Goal: Information Seeking & Learning: Learn about a topic

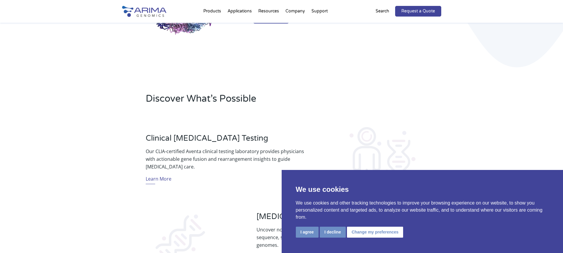
scroll to position [143, 0]
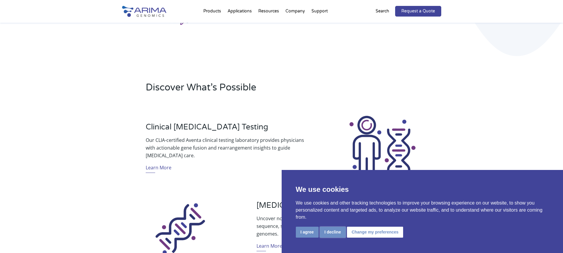
click at [330, 234] on button "I decline" at bounding box center [333, 232] width 26 height 11
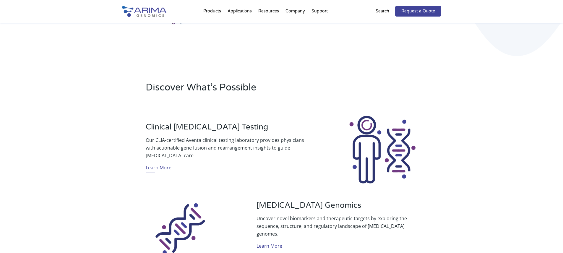
scroll to position [0, 0]
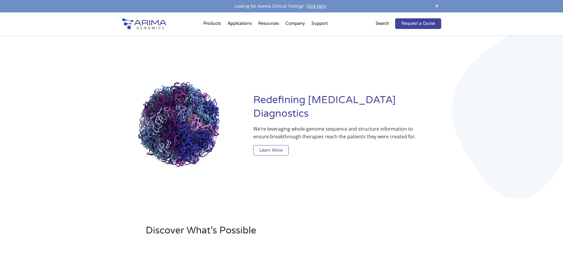
click at [279, 145] on link "Learn More" at bounding box center [270, 150] width 35 height 11
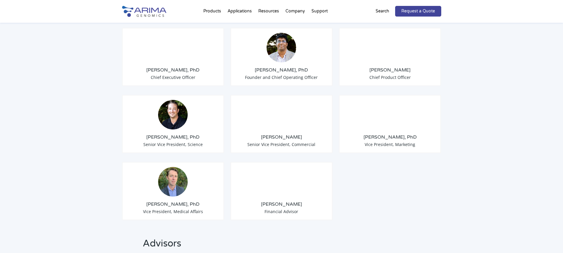
scroll to position [482, 0]
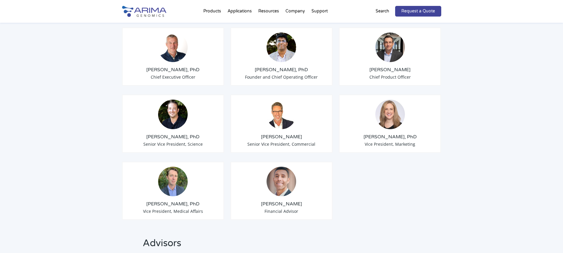
click at [171, 174] on img at bounding box center [173, 182] width 30 height 30
click at [179, 208] on span "Vice President, Medical Affairs" at bounding box center [173, 211] width 60 height 6
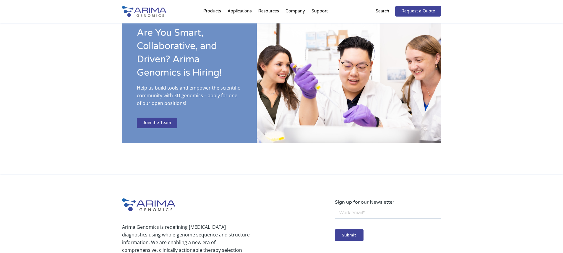
scroll to position [947, 0]
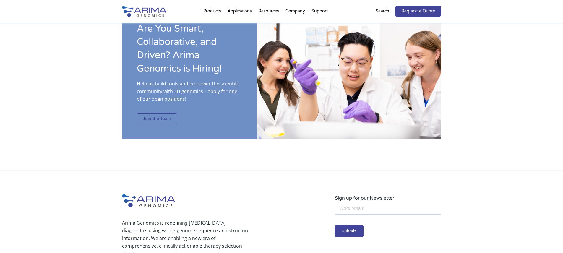
click at [154, 113] on link "Join the Team" at bounding box center [157, 118] width 40 height 11
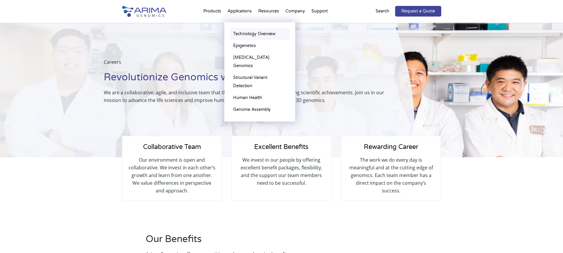
click at [240, 34] on link "Technology Overview" at bounding box center [259, 34] width 59 height 12
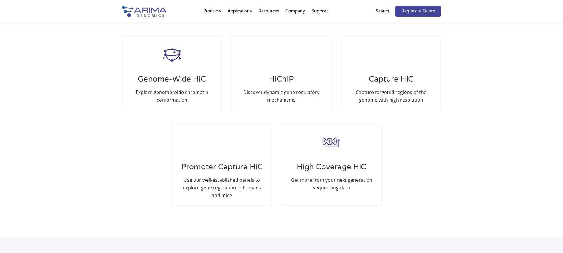
scroll to position [1126, 0]
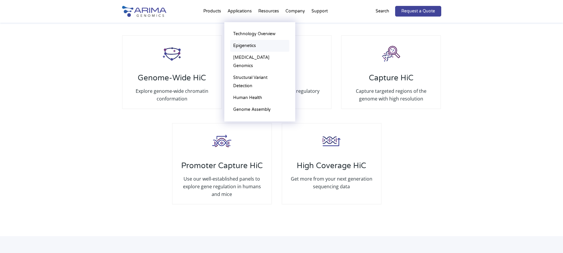
click at [243, 46] on link "Epigenetics" at bounding box center [259, 46] width 59 height 12
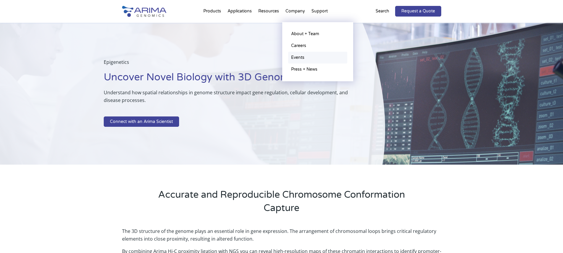
click at [303, 57] on link "Events" at bounding box center [317, 58] width 59 height 12
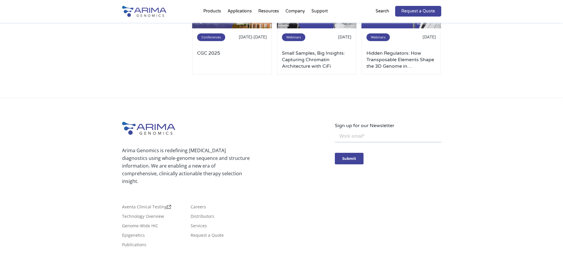
scroll to position [289, 0]
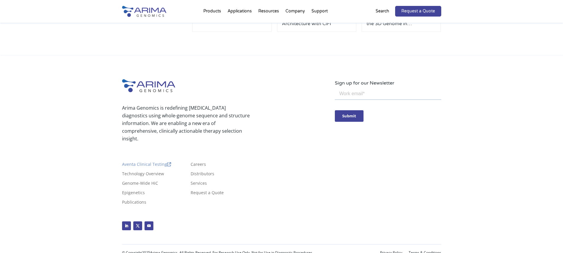
click at [142, 162] on link "Aventa Clinical Testing" at bounding box center [146, 165] width 49 height 7
